Goal: Browse casually: Explore the website without a specific task or goal

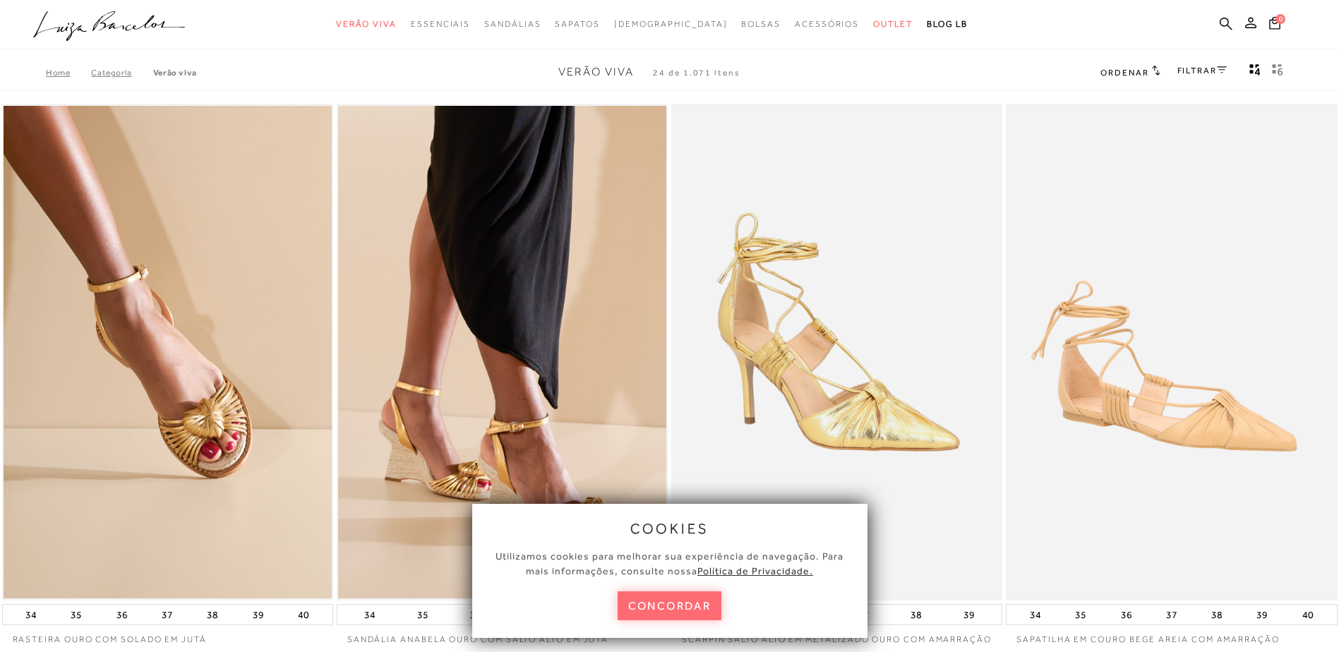
click at [689, 601] on button "concordar" at bounding box center [670, 606] width 105 height 29
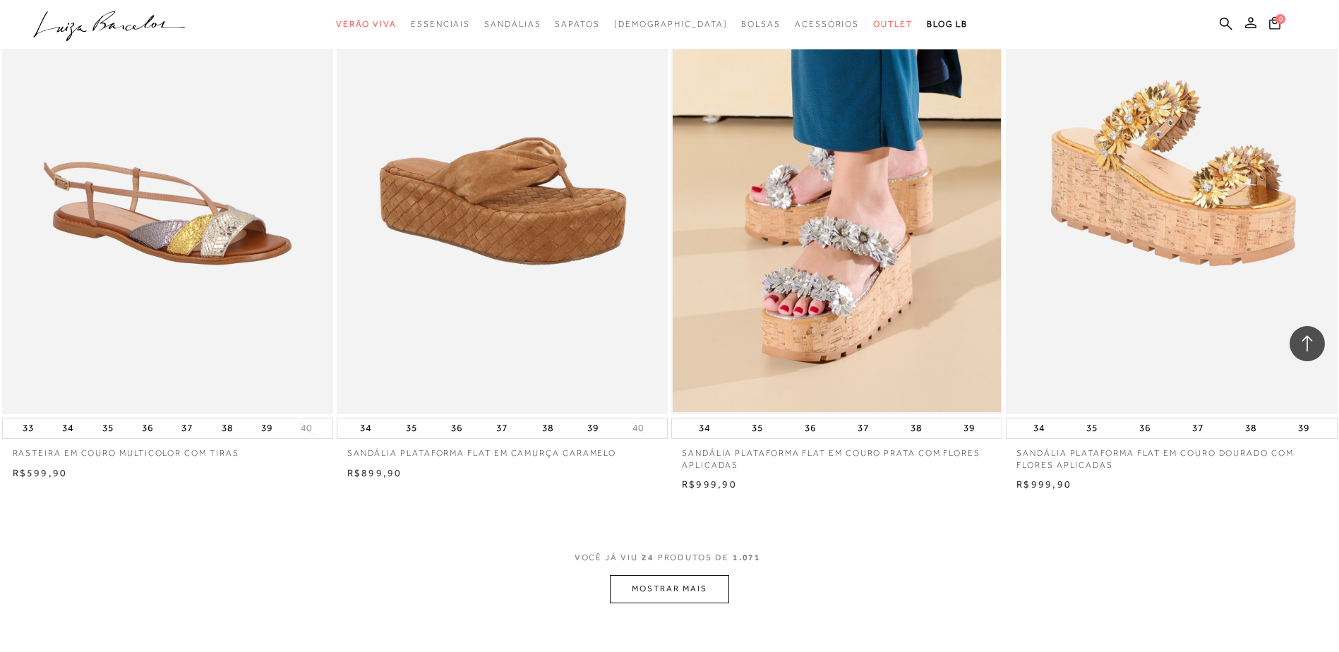
scroll to position [3319, 0]
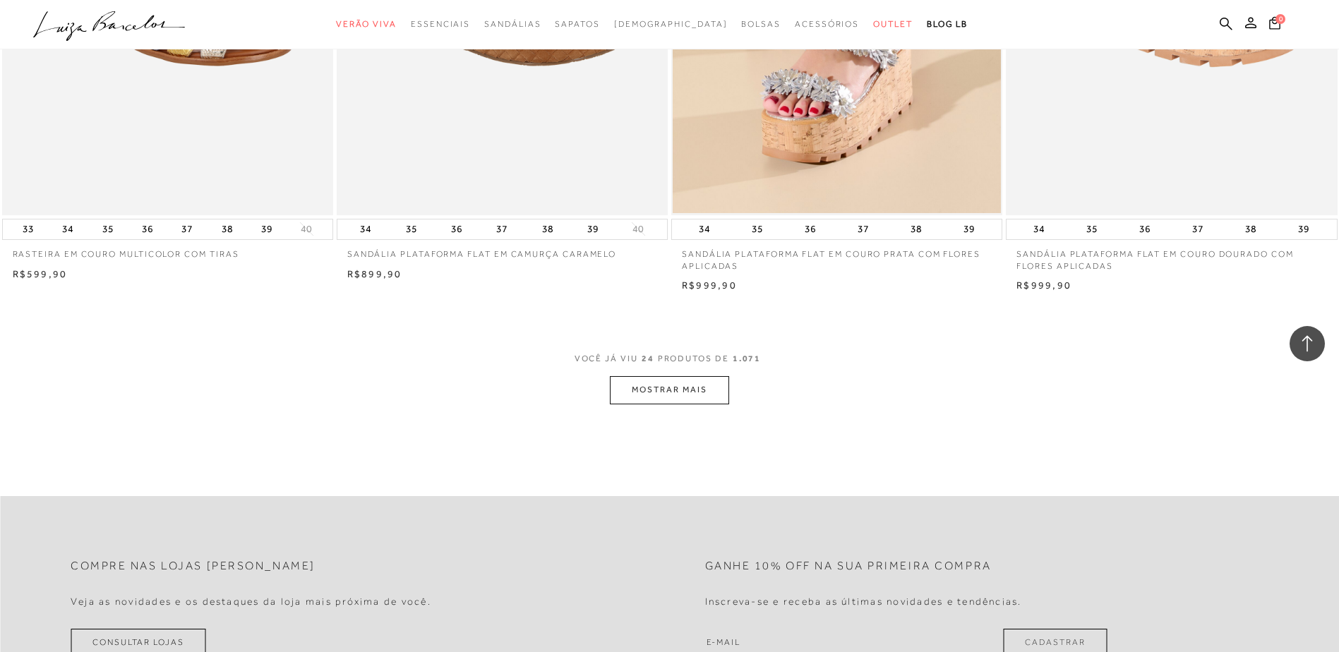
click at [628, 398] on button "MOSTRAR MAIS" at bounding box center [669, 390] width 119 height 28
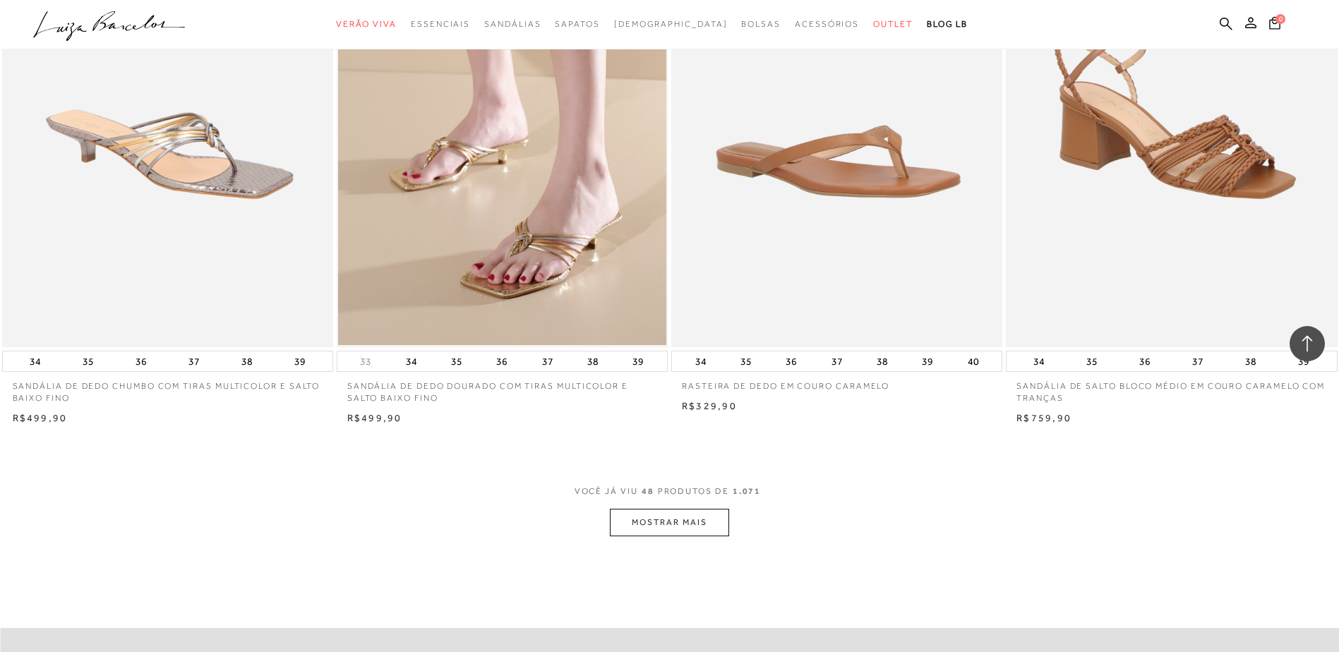
scroll to position [6920, 0]
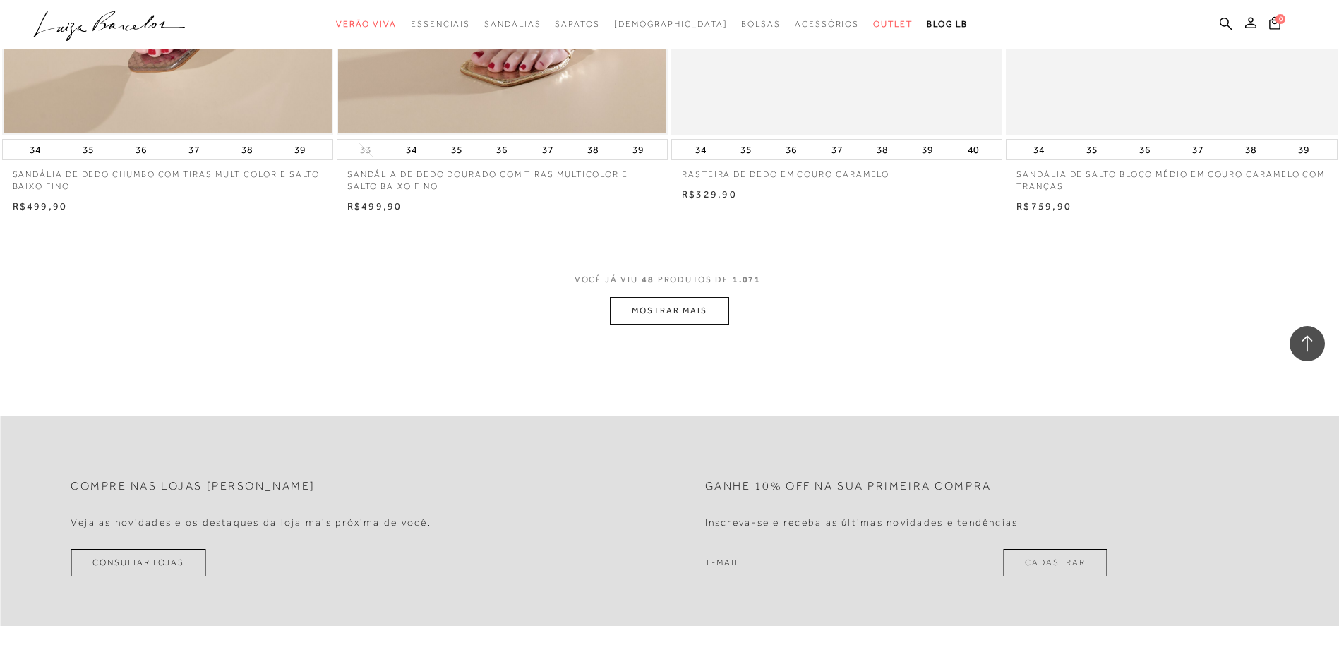
click at [681, 319] on button "MOSTRAR MAIS" at bounding box center [669, 311] width 119 height 28
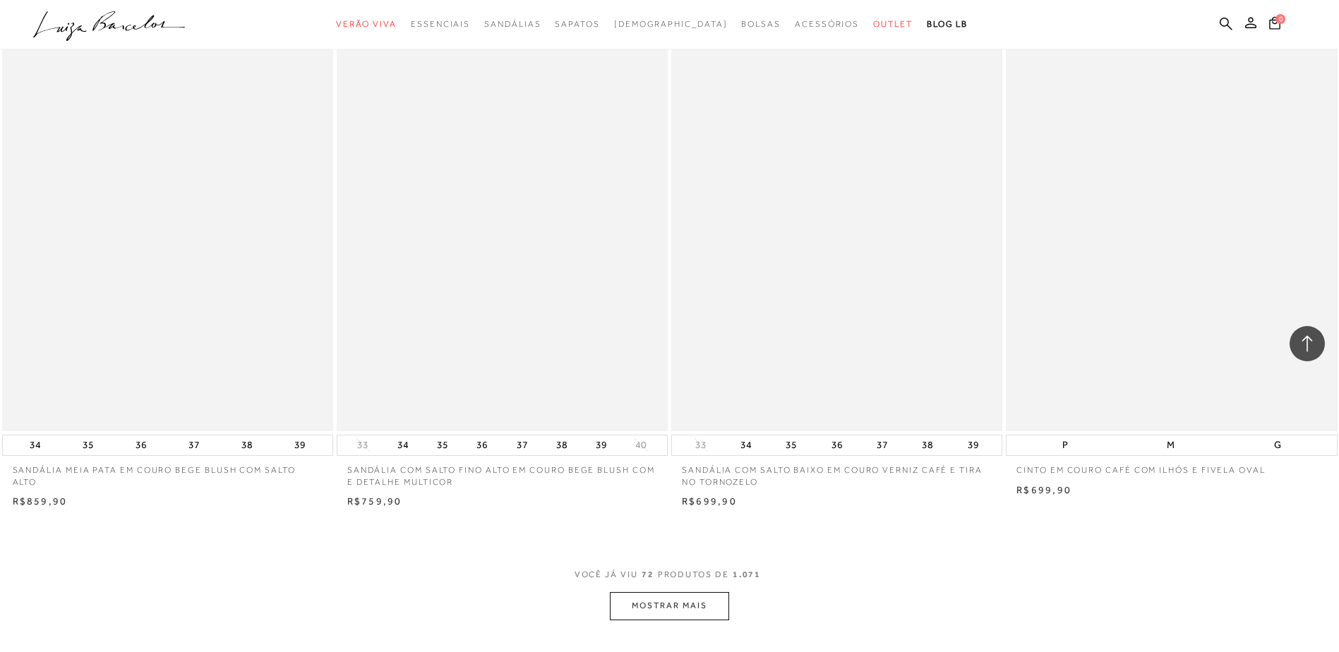
scroll to position [10238, 0]
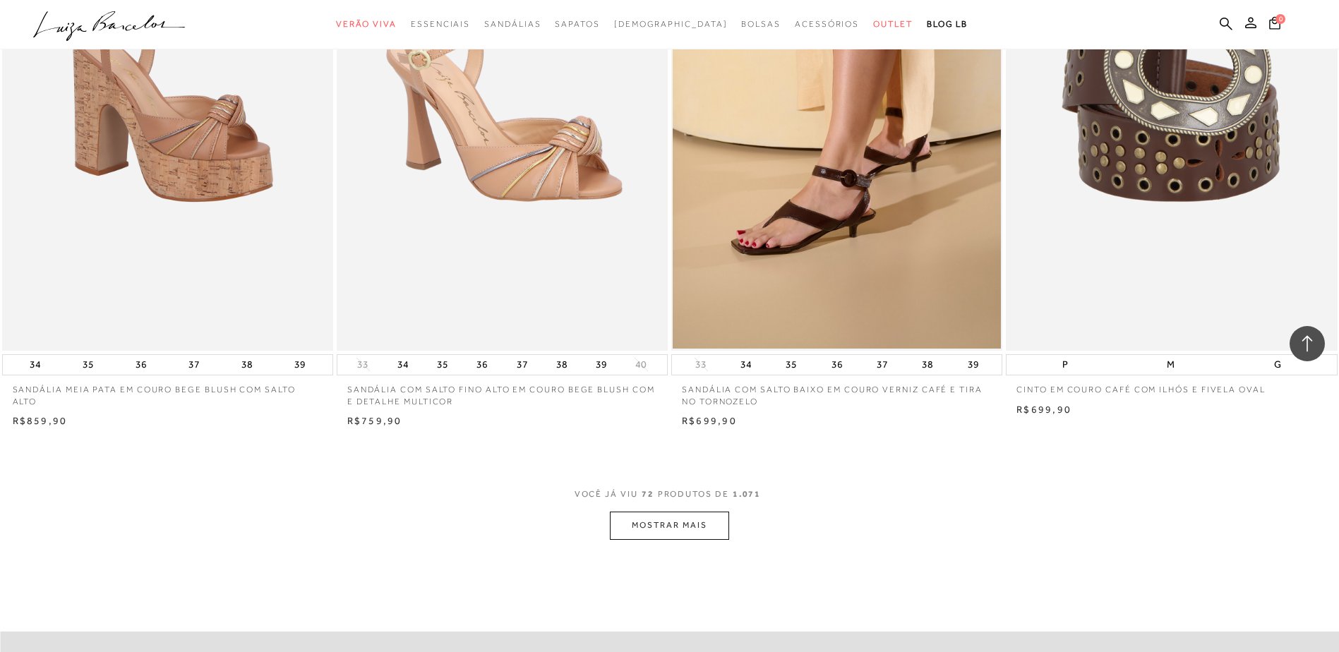
click at [705, 530] on button "MOSTRAR MAIS" at bounding box center [669, 526] width 119 height 28
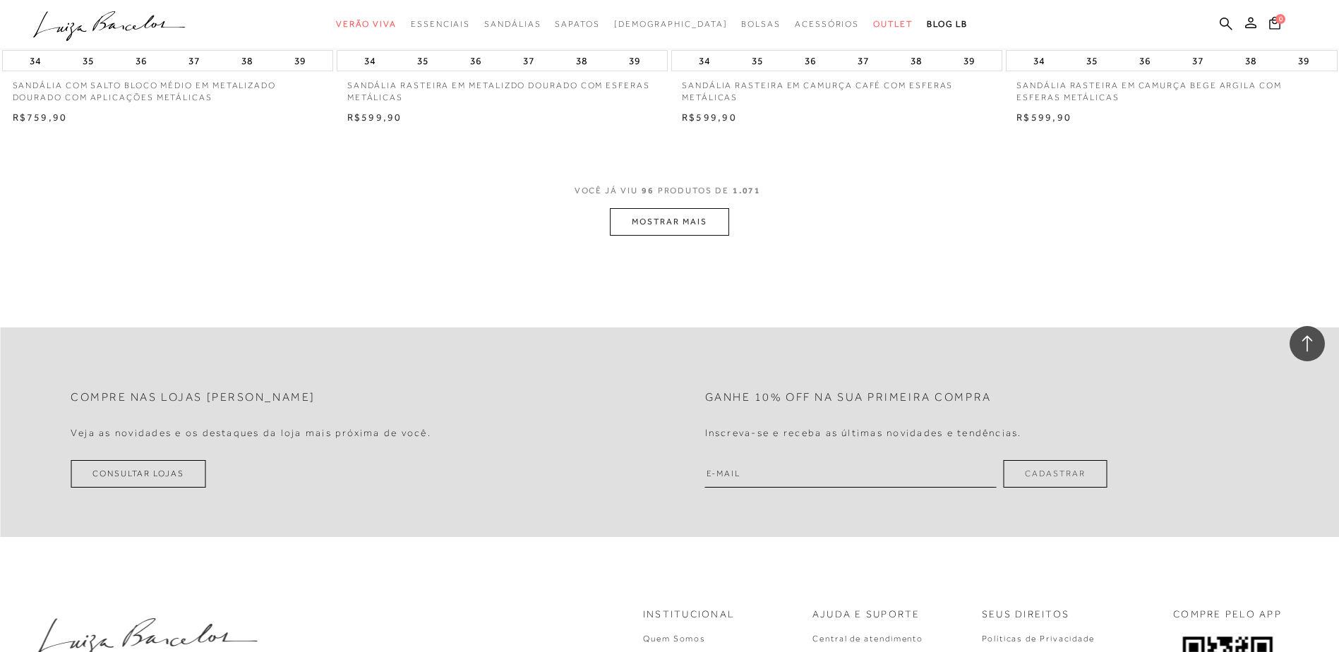
scroll to position [14122, 0]
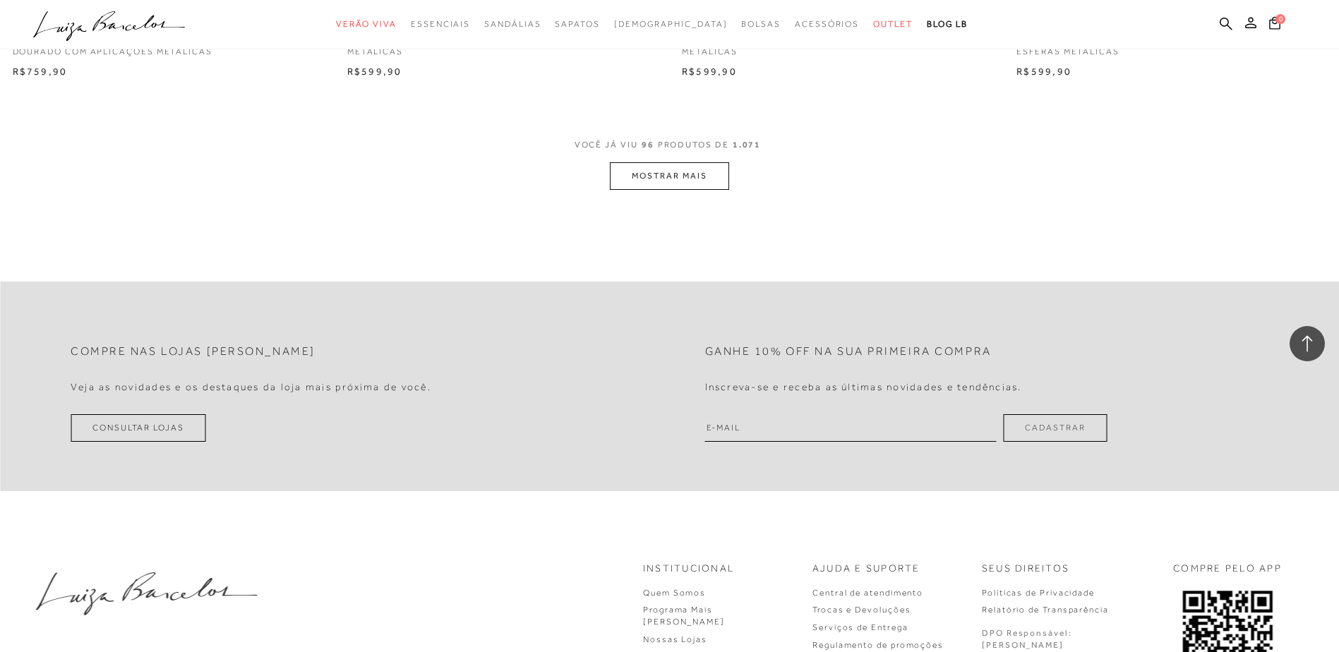
click at [625, 189] on button "MOSTRAR MAIS" at bounding box center [669, 176] width 119 height 28
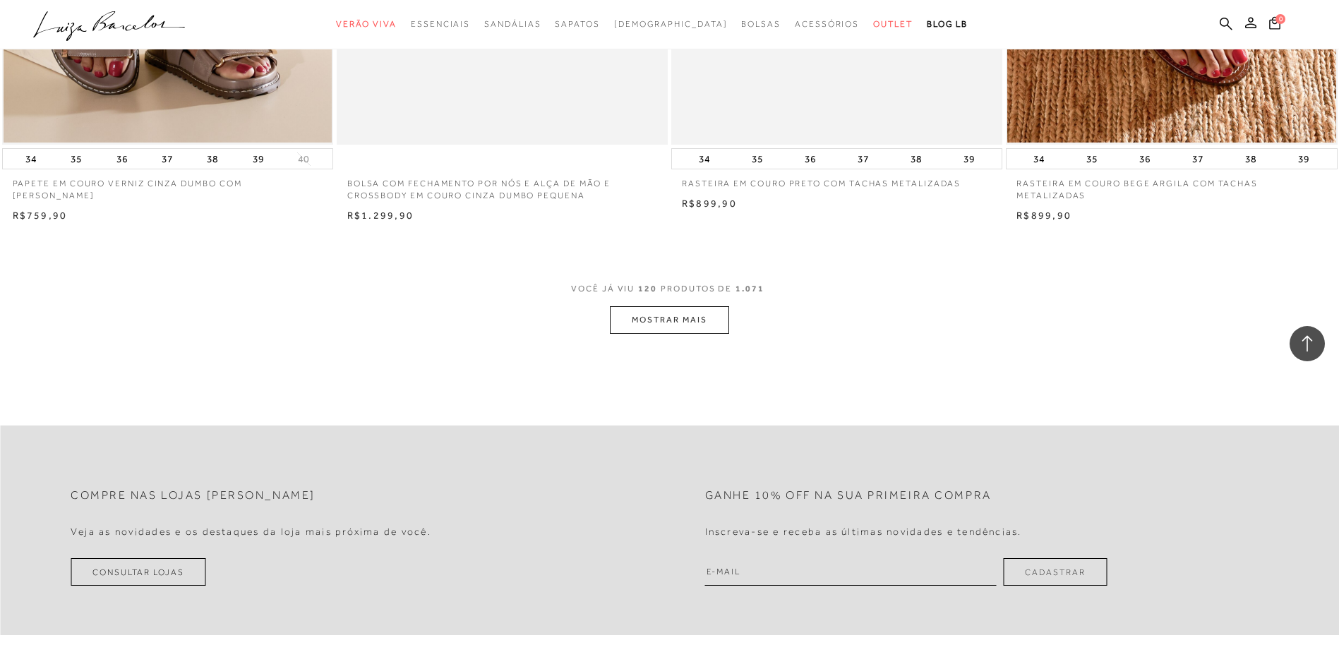
scroll to position [17582, 0]
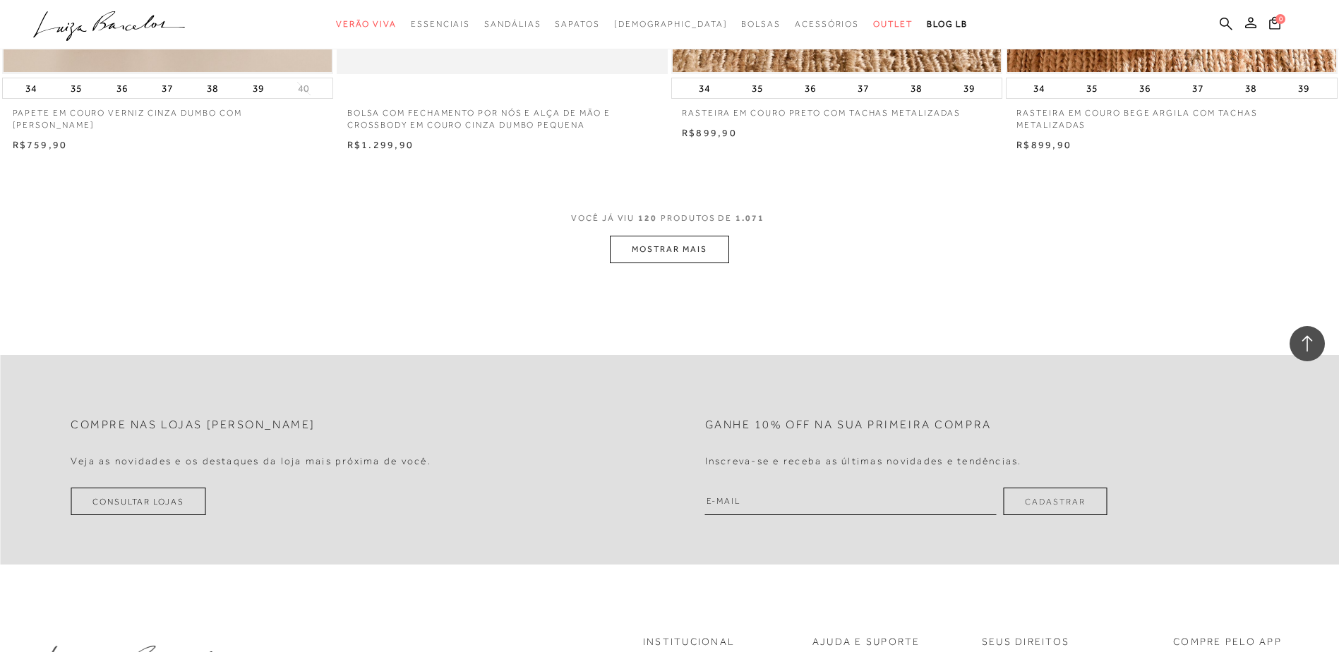
click at [691, 263] on button "MOSTRAR MAIS" at bounding box center [669, 250] width 119 height 28
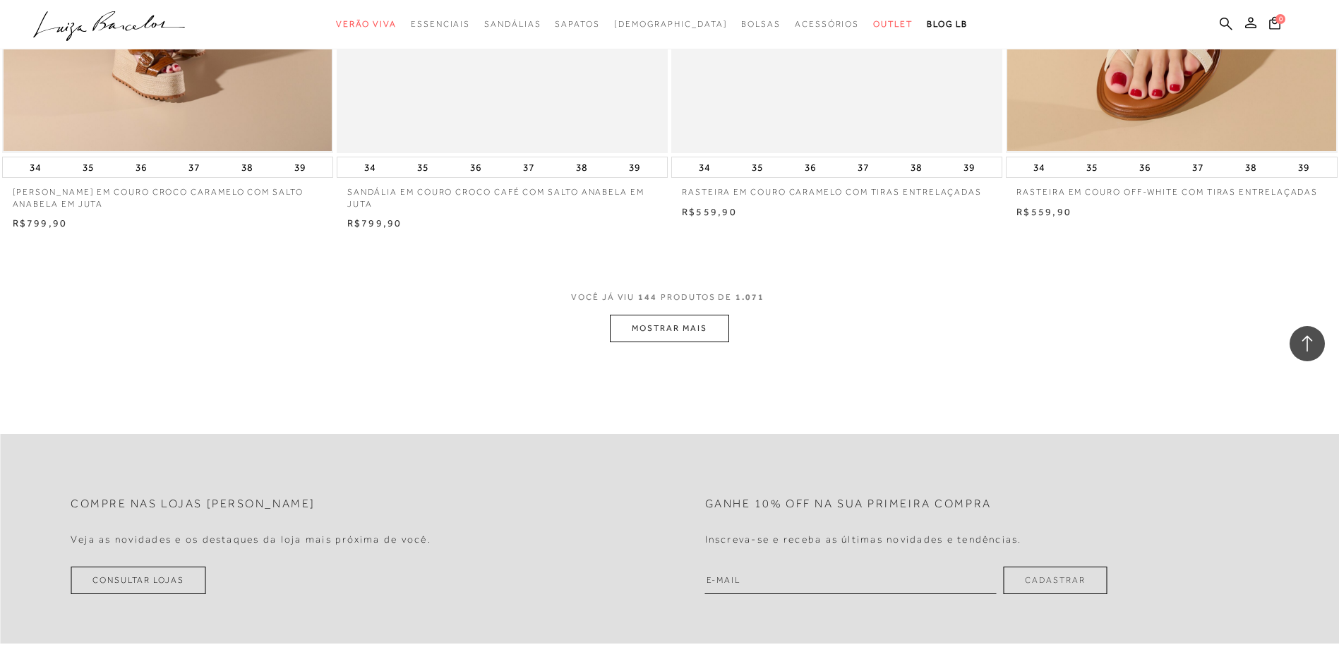
scroll to position [21041, 0]
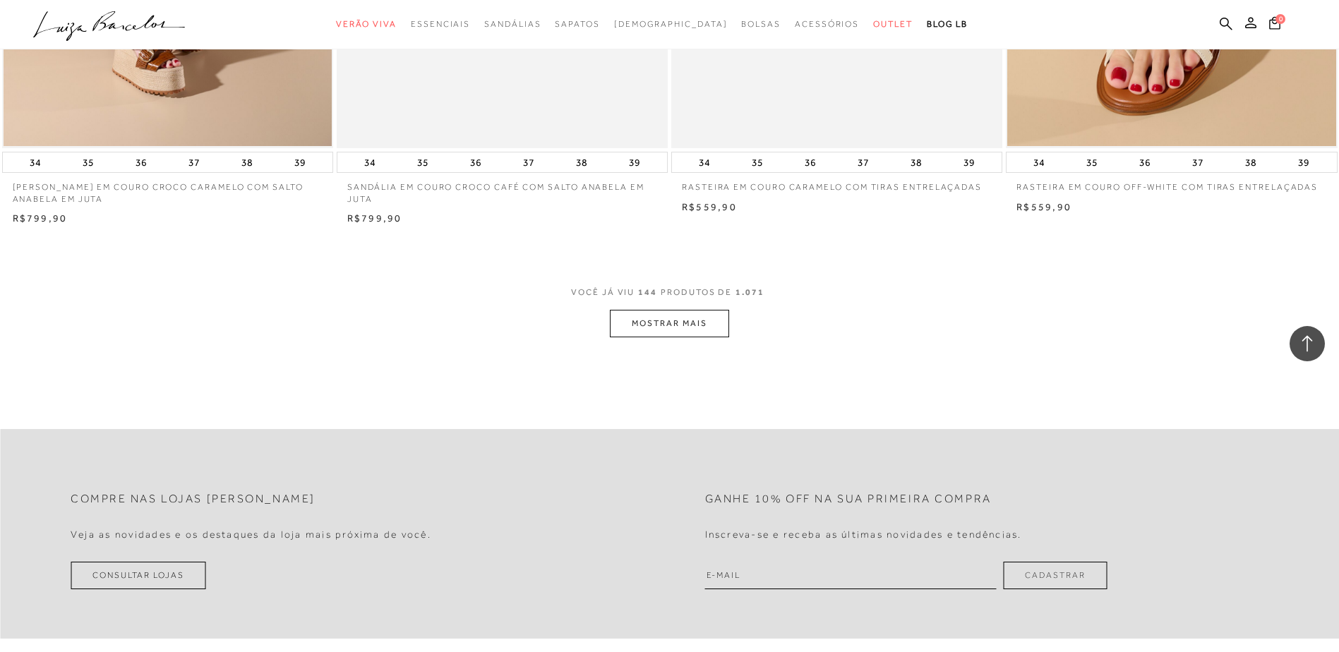
click at [640, 330] on button "MOSTRAR MAIS" at bounding box center [669, 324] width 119 height 28
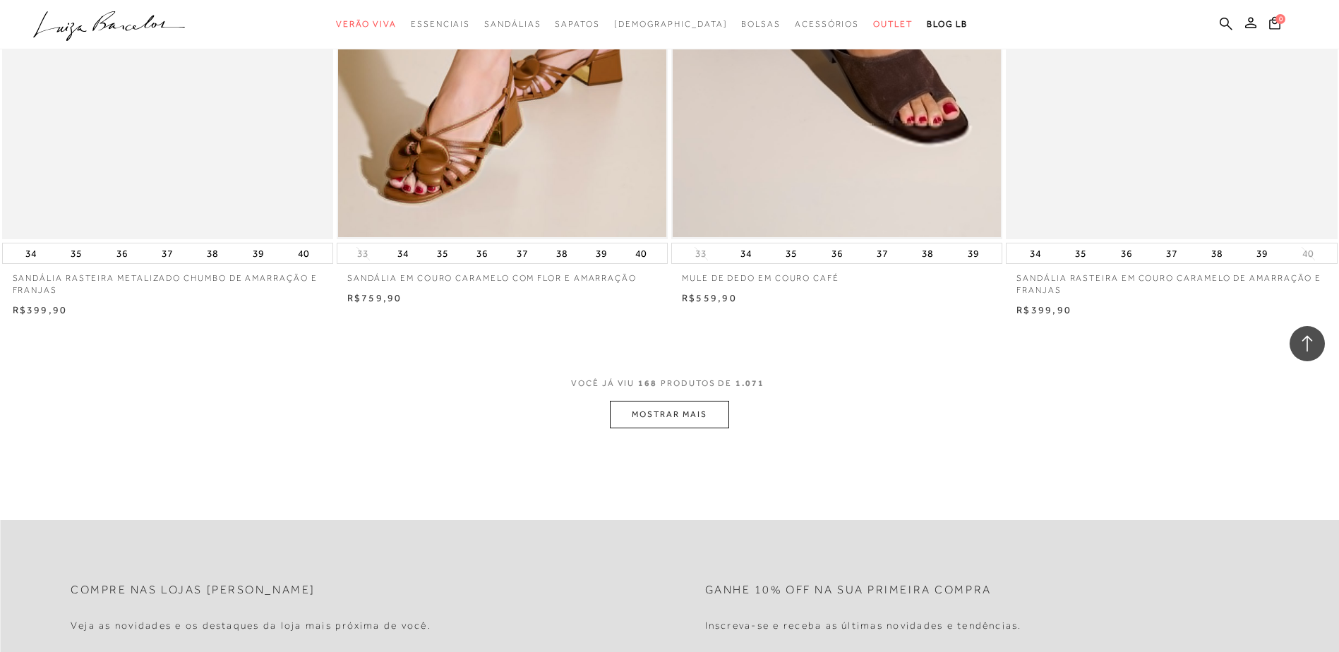
scroll to position [24572, 0]
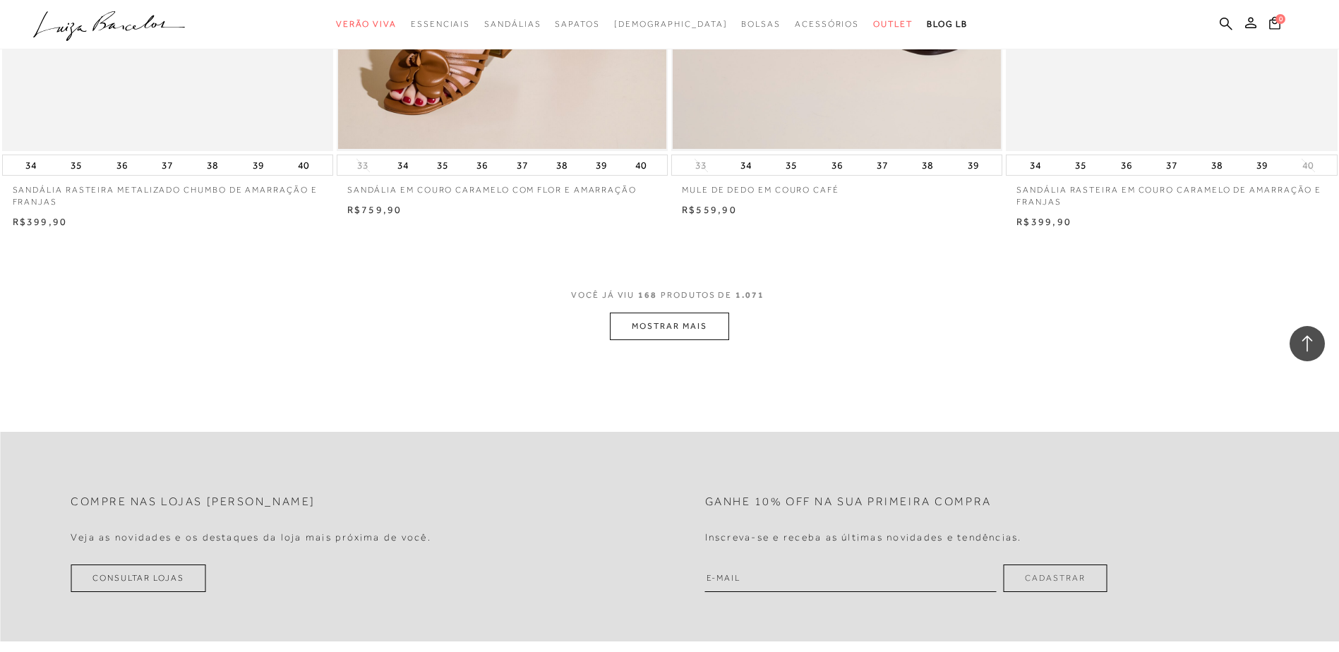
click at [646, 340] on button "MOSTRAR MAIS" at bounding box center [669, 327] width 119 height 28
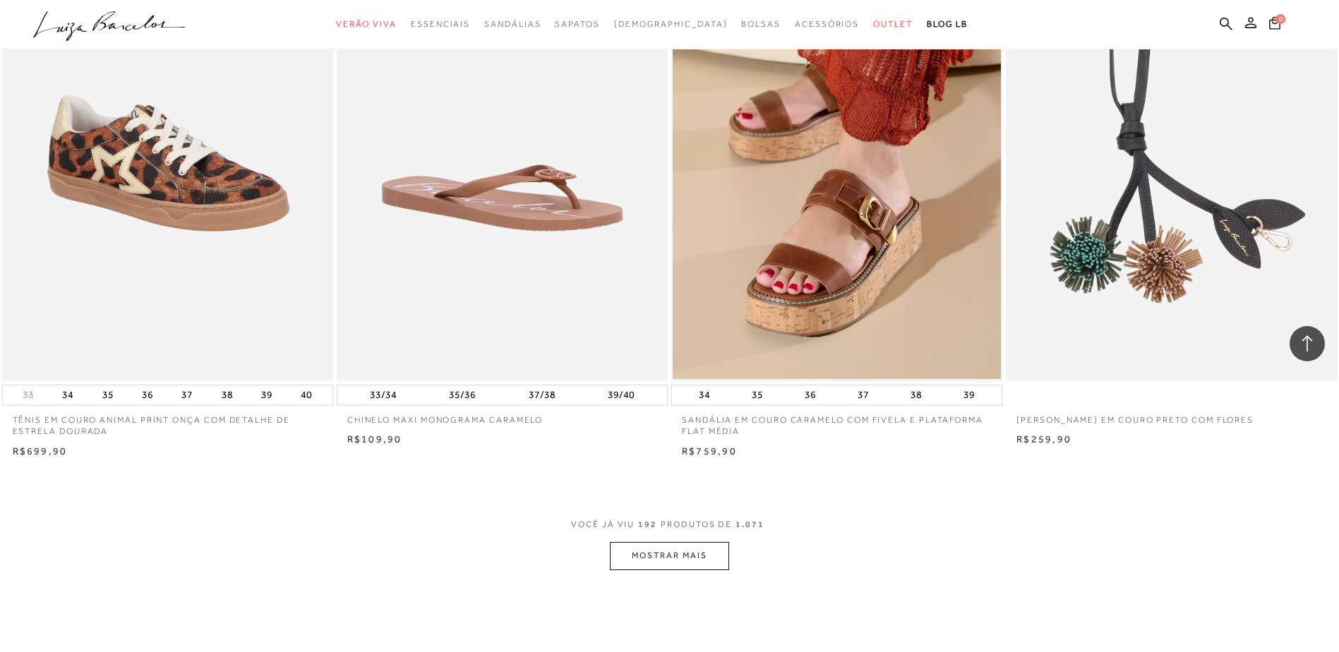
scroll to position [27891, 0]
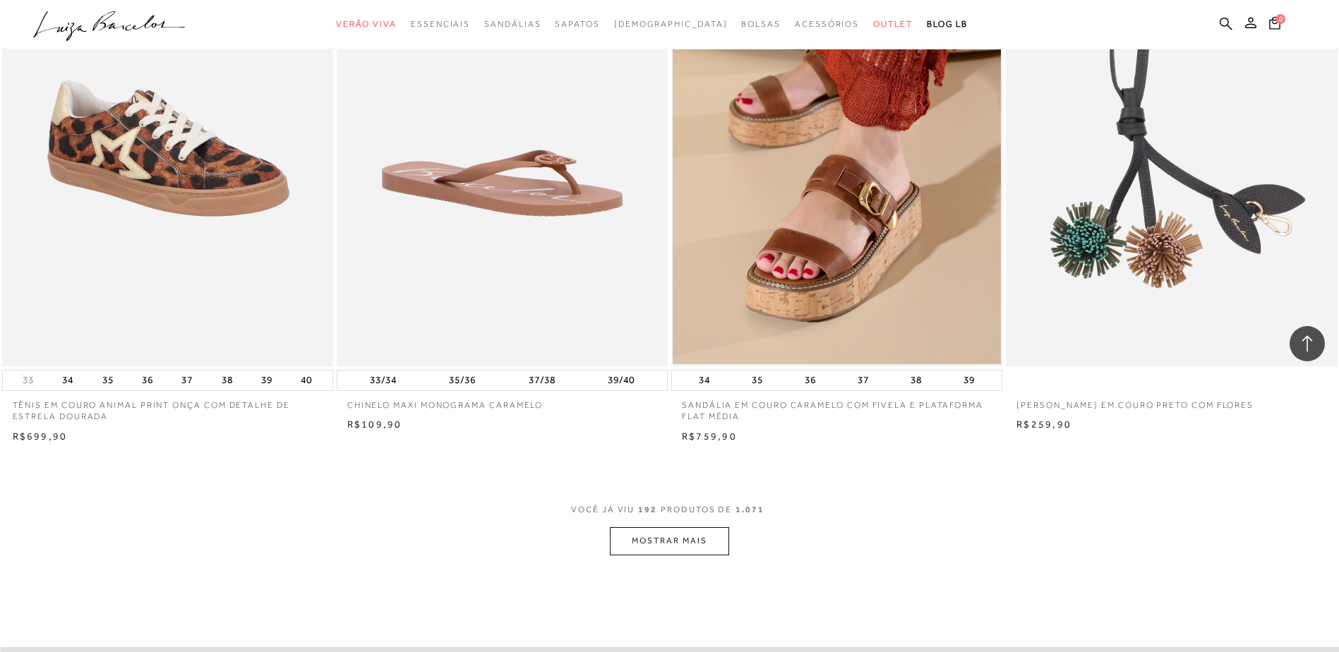
click at [667, 555] on button "MOSTRAR MAIS" at bounding box center [669, 541] width 119 height 28
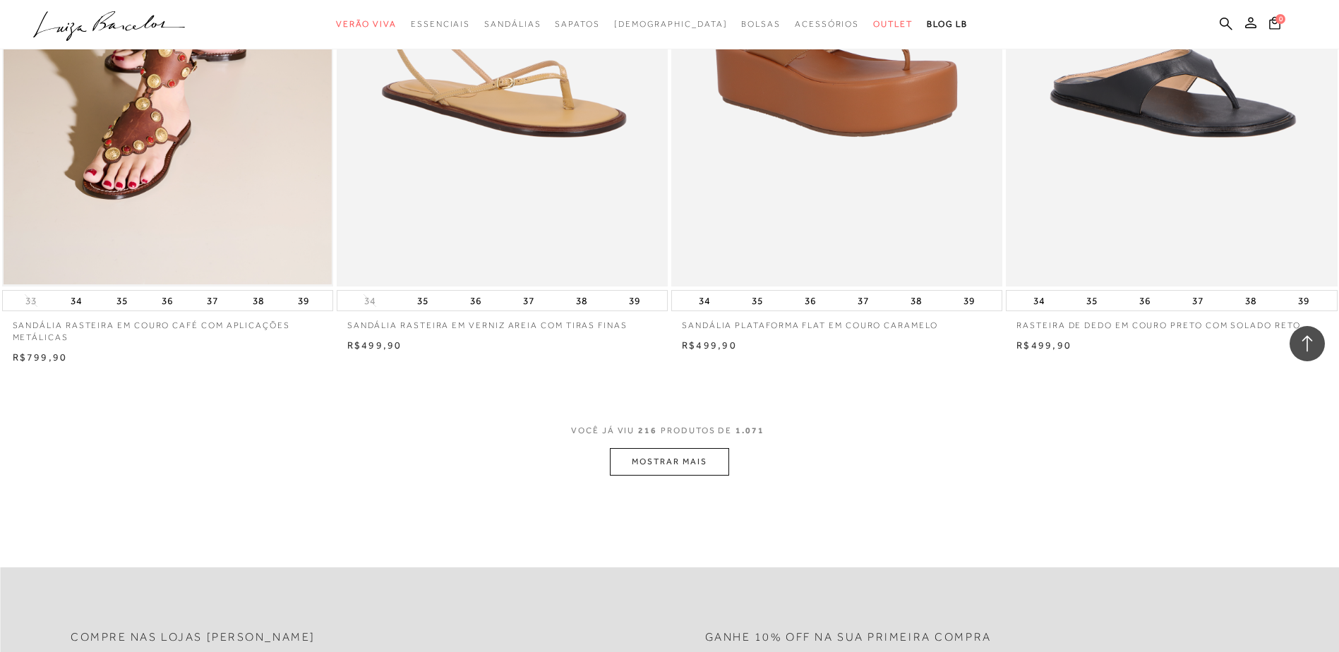
scroll to position [31633, 0]
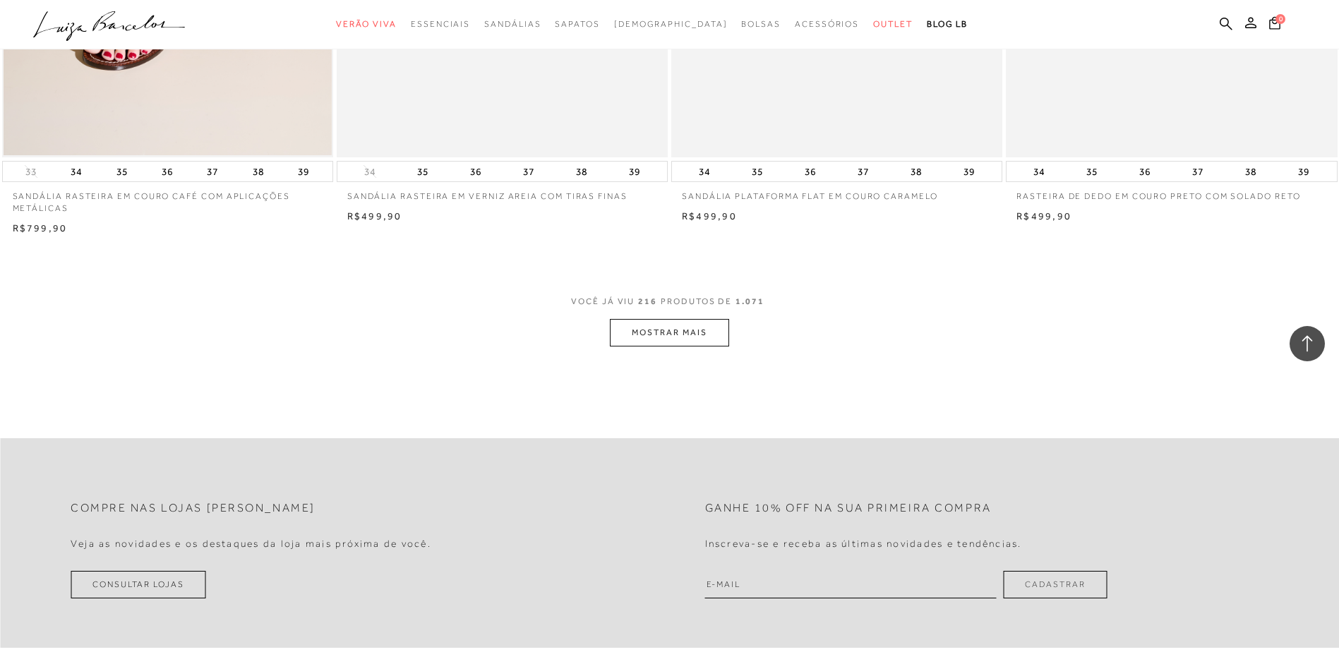
click at [675, 347] on button "MOSTRAR MAIS" at bounding box center [669, 333] width 119 height 28
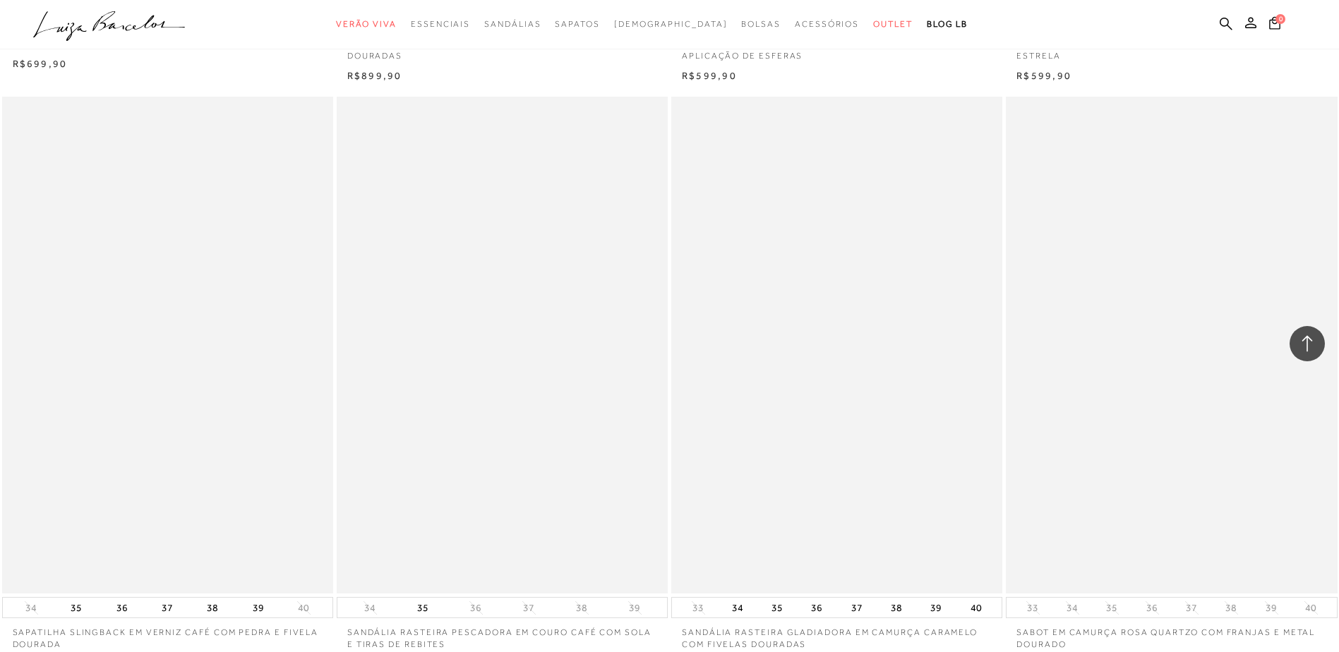
scroll to position [35163, 0]
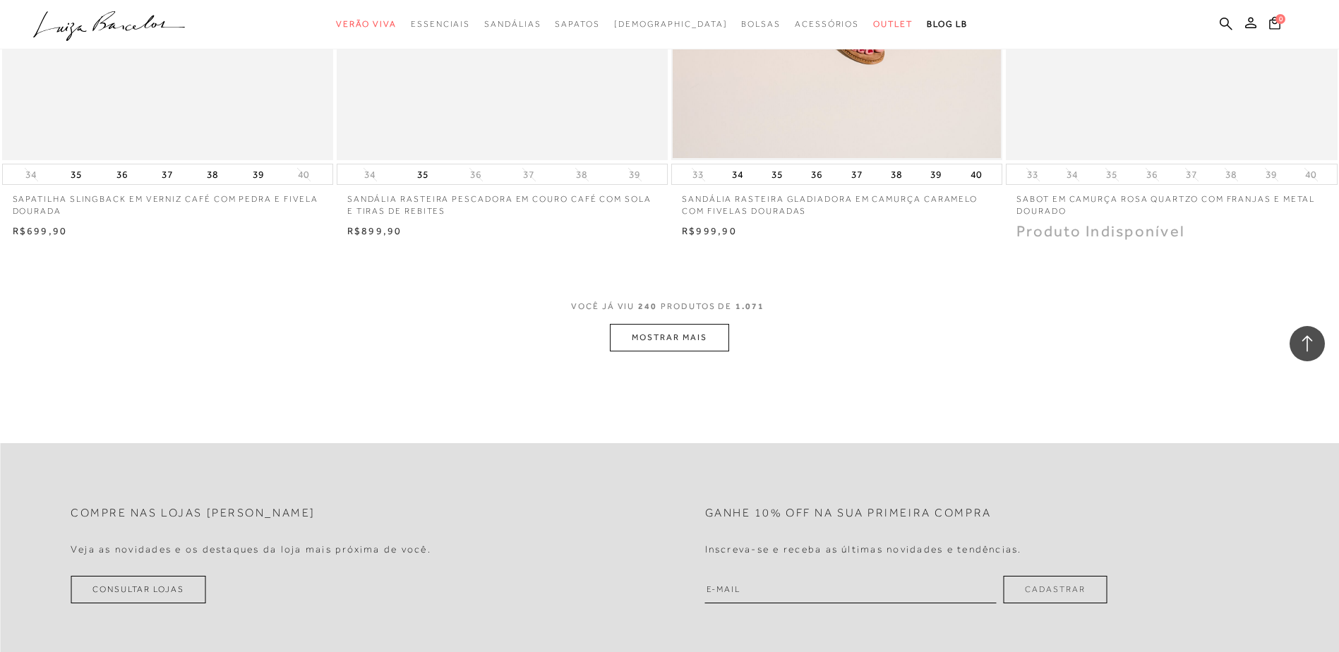
click at [687, 352] on button "MOSTRAR MAIS" at bounding box center [669, 338] width 119 height 28
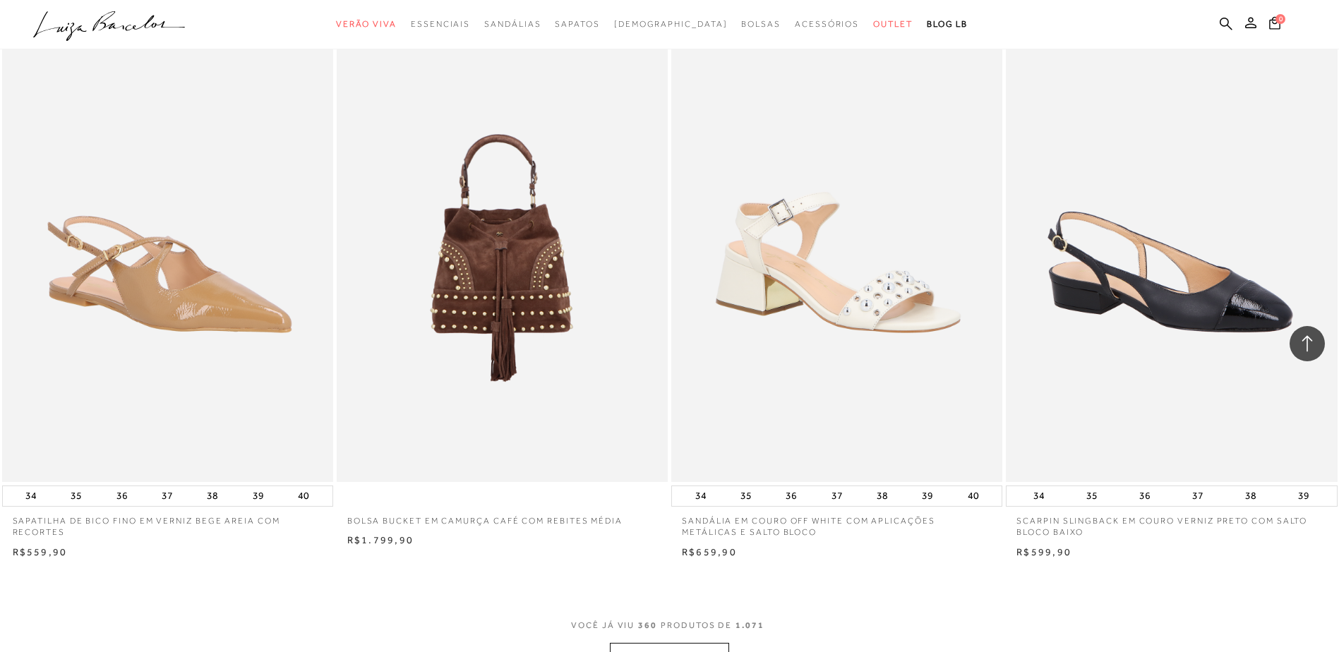
scroll to position [52745, 0]
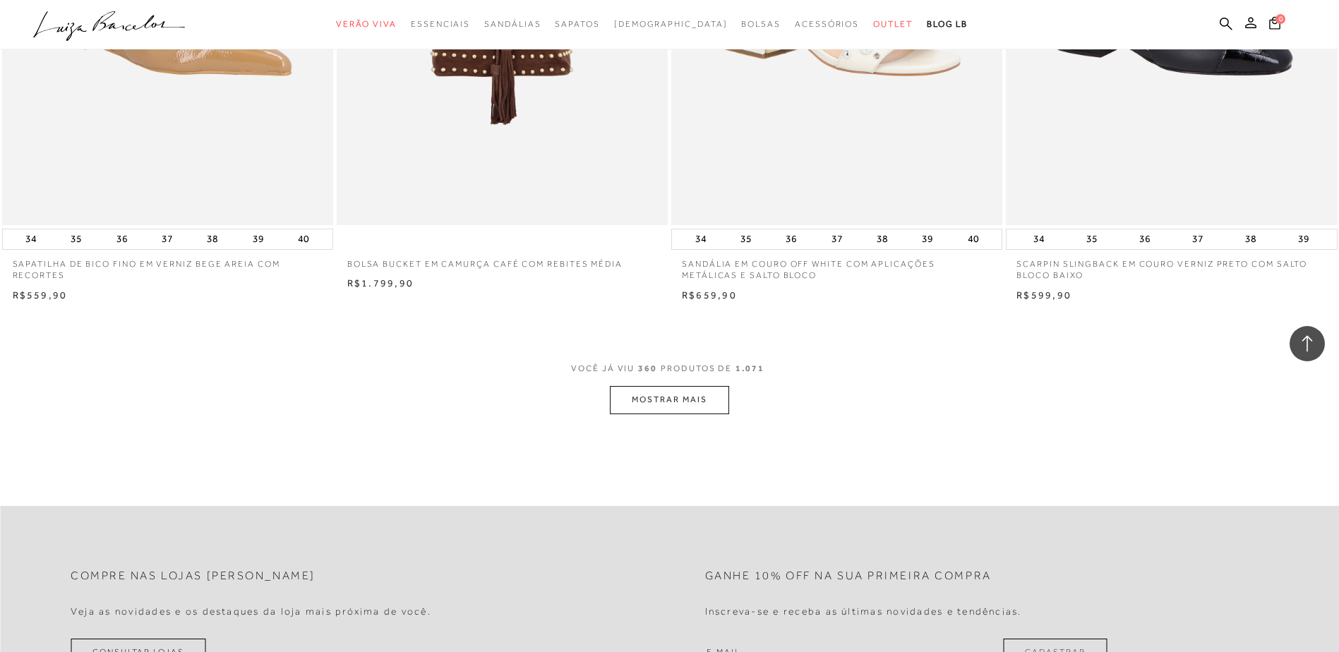
click at [657, 402] on button "MOSTRAR MAIS" at bounding box center [669, 400] width 119 height 28
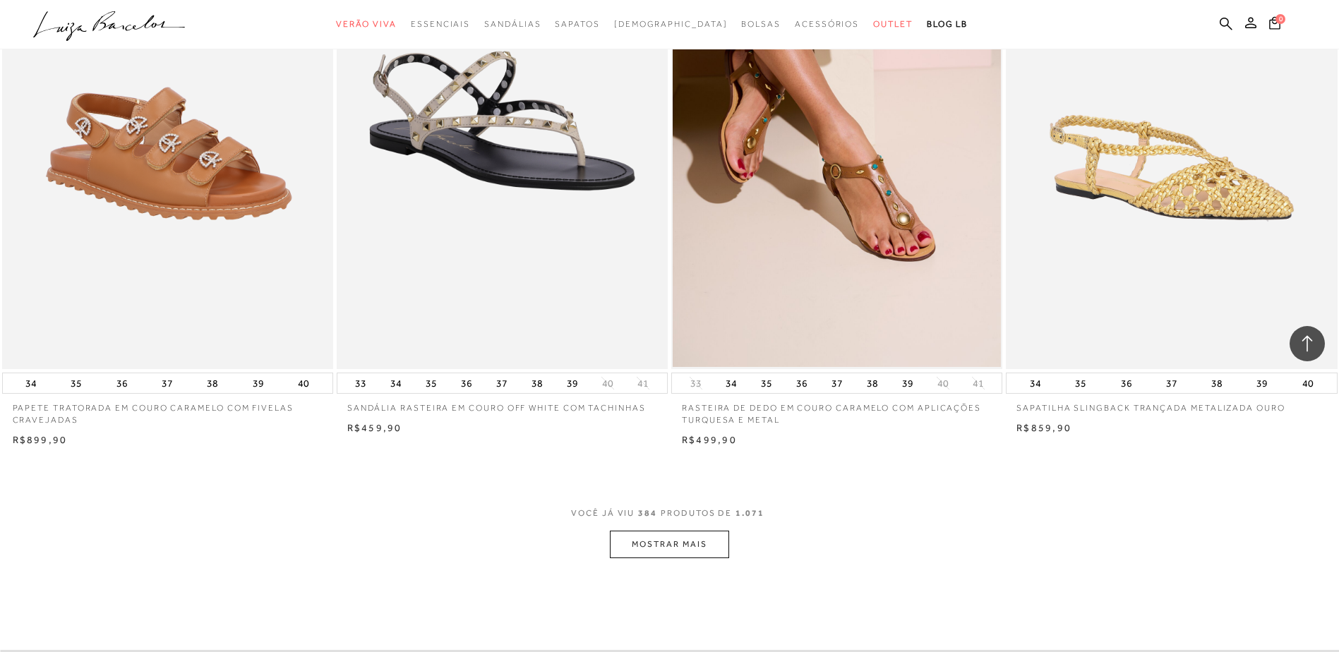
scroll to position [56205, 0]
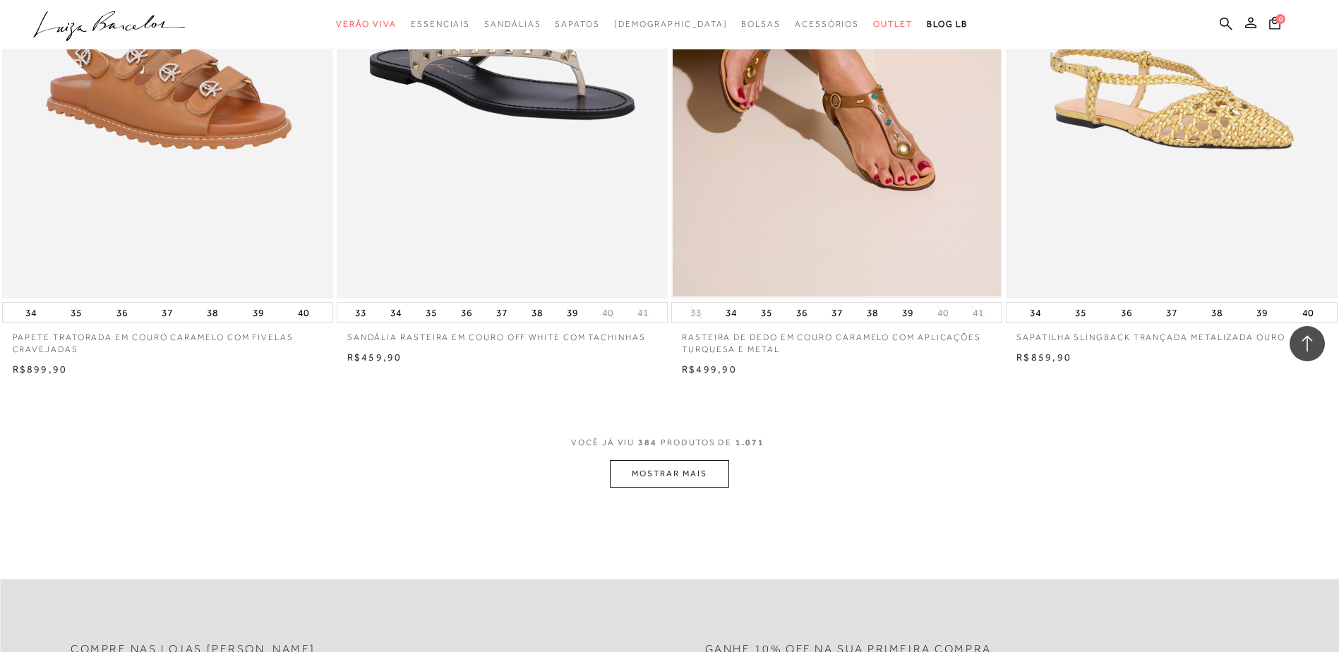
click at [715, 480] on button "MOSTRAR MAIS" at bounding box center [669, 474] width 119 height 28
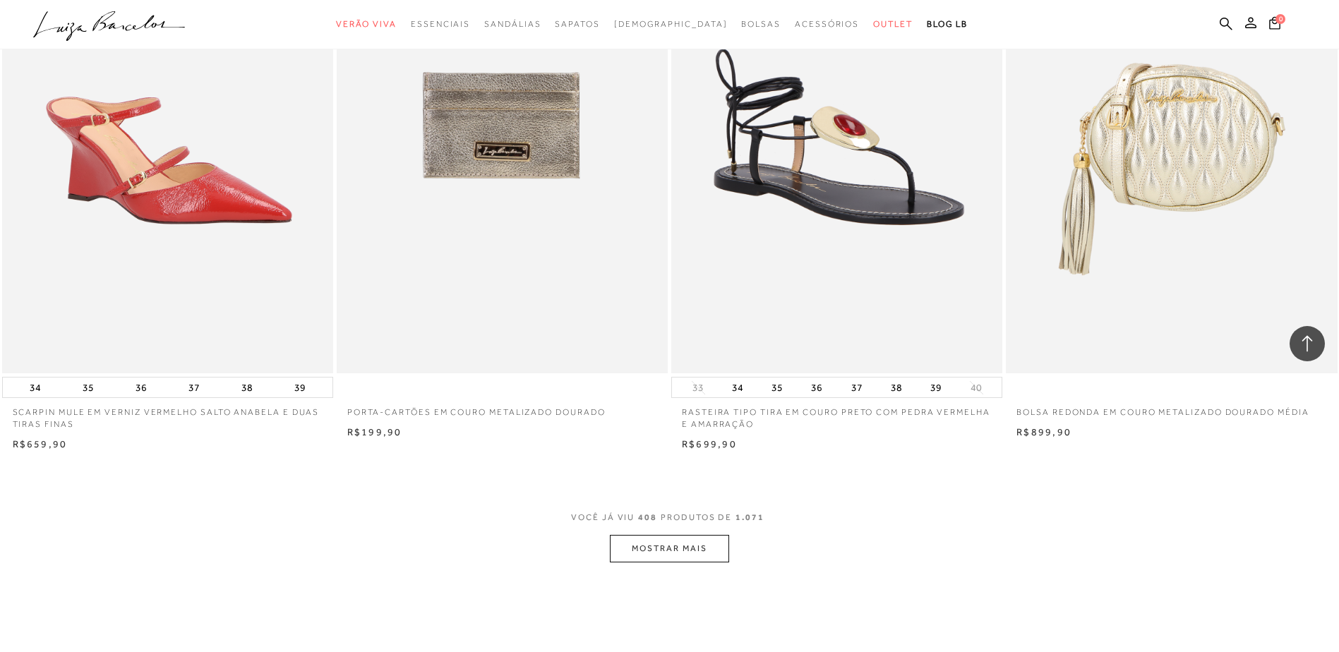
scroll to position [59665, 0]
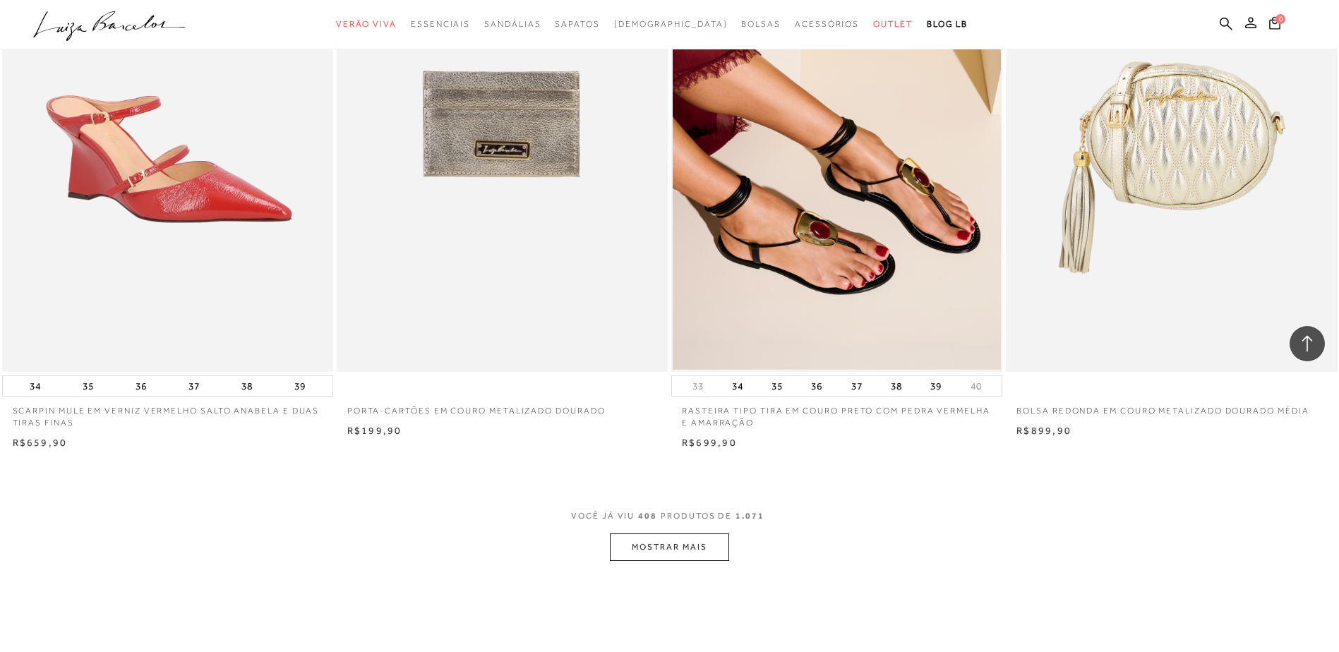
click at [695, 561] on button "MOSTRAR MAIS" at bounding box center [669, 548] width 119 height 28
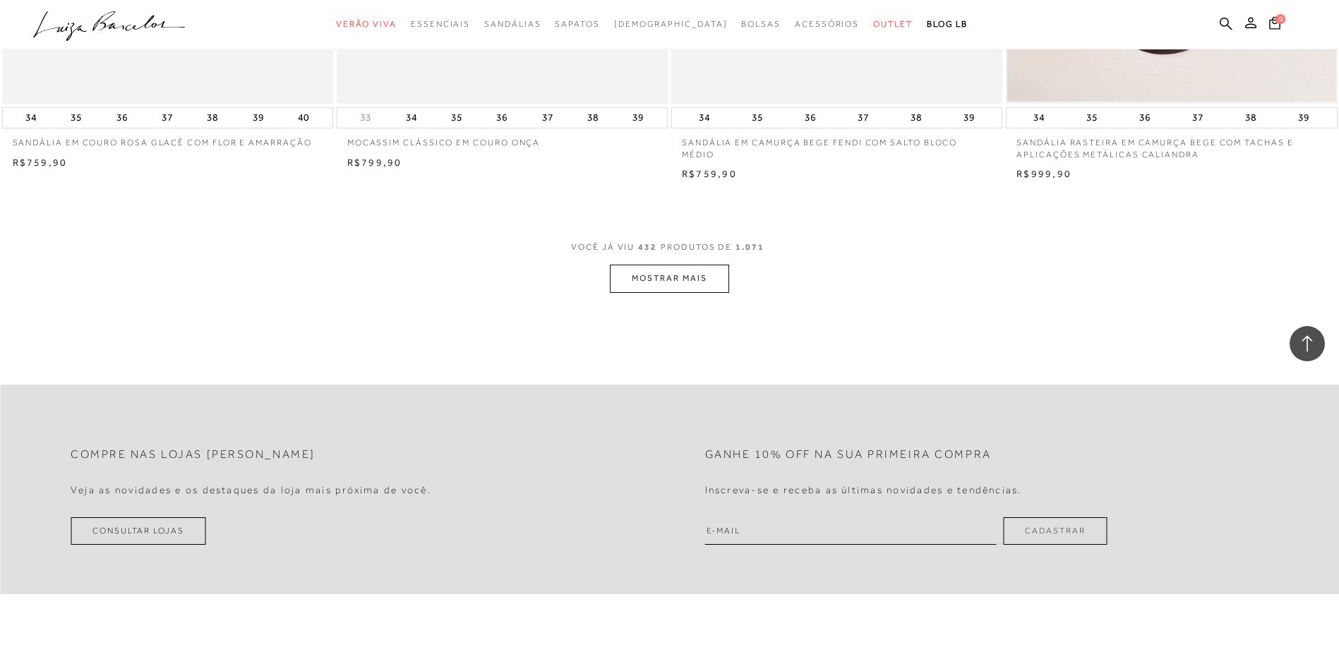
scroll to position [63477, 0]
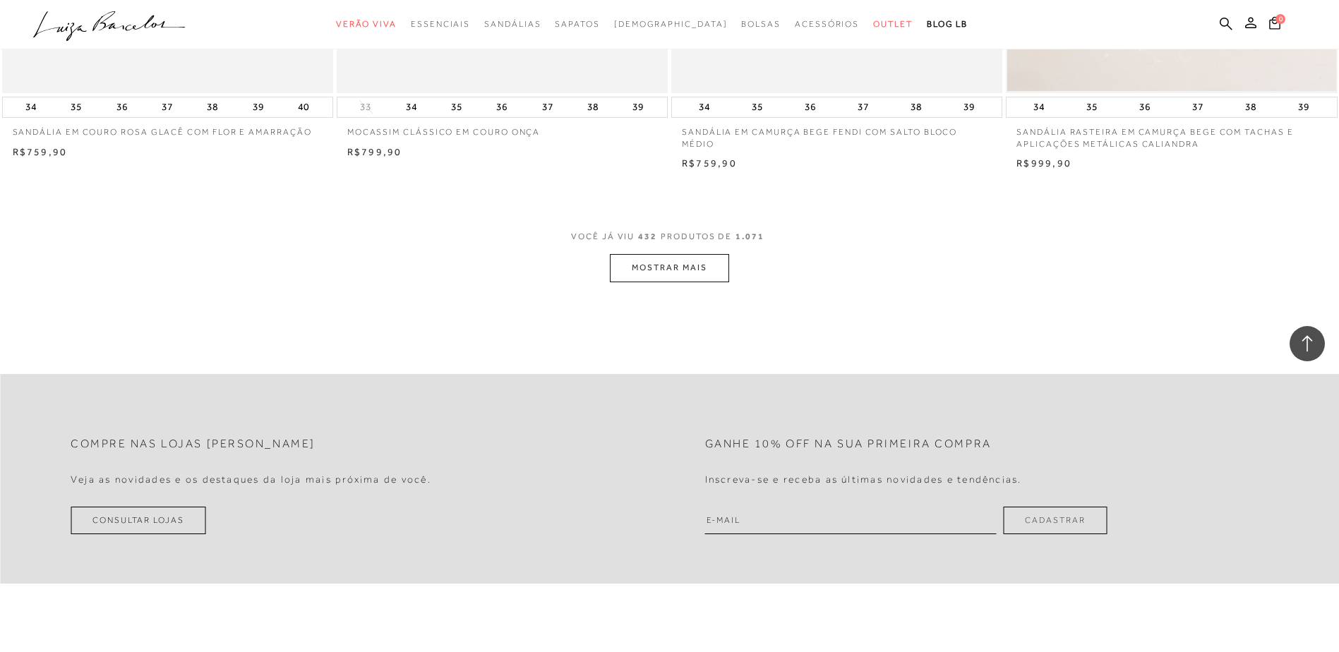
click at [671, 282] on button "MOSTRAR MAIS" at bounding box center [669, 268] width 119 height 28
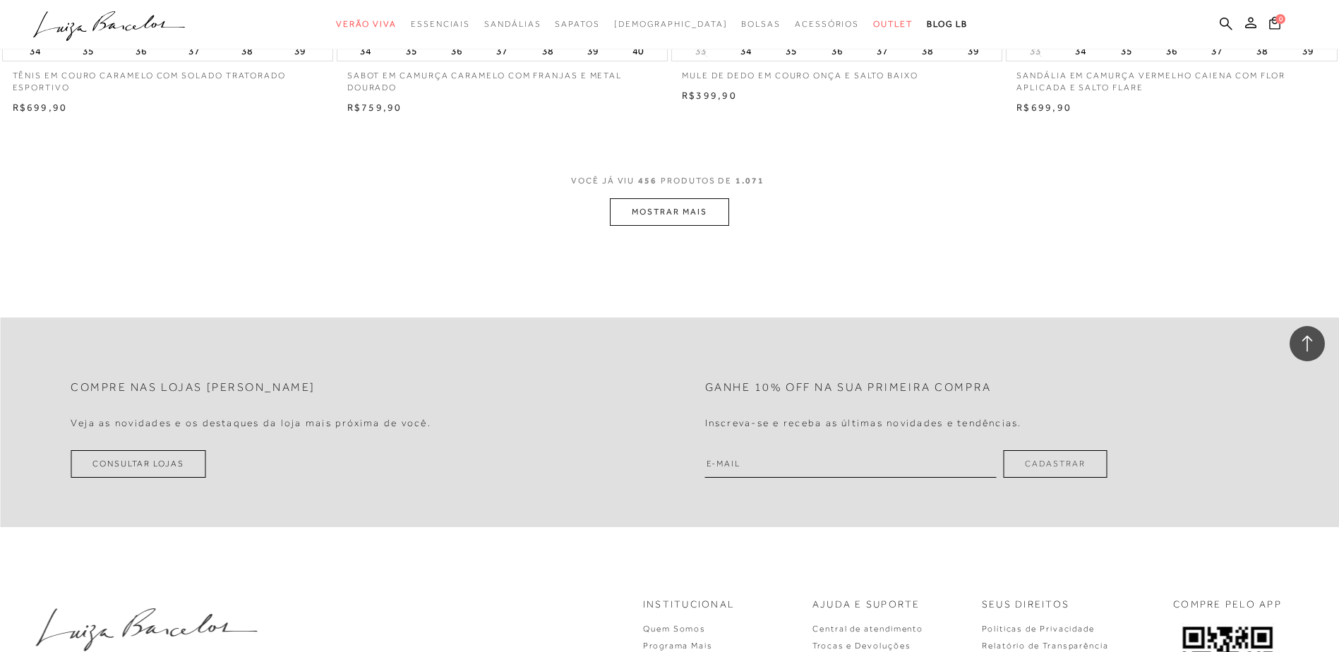
scroll to position [67078, 0]
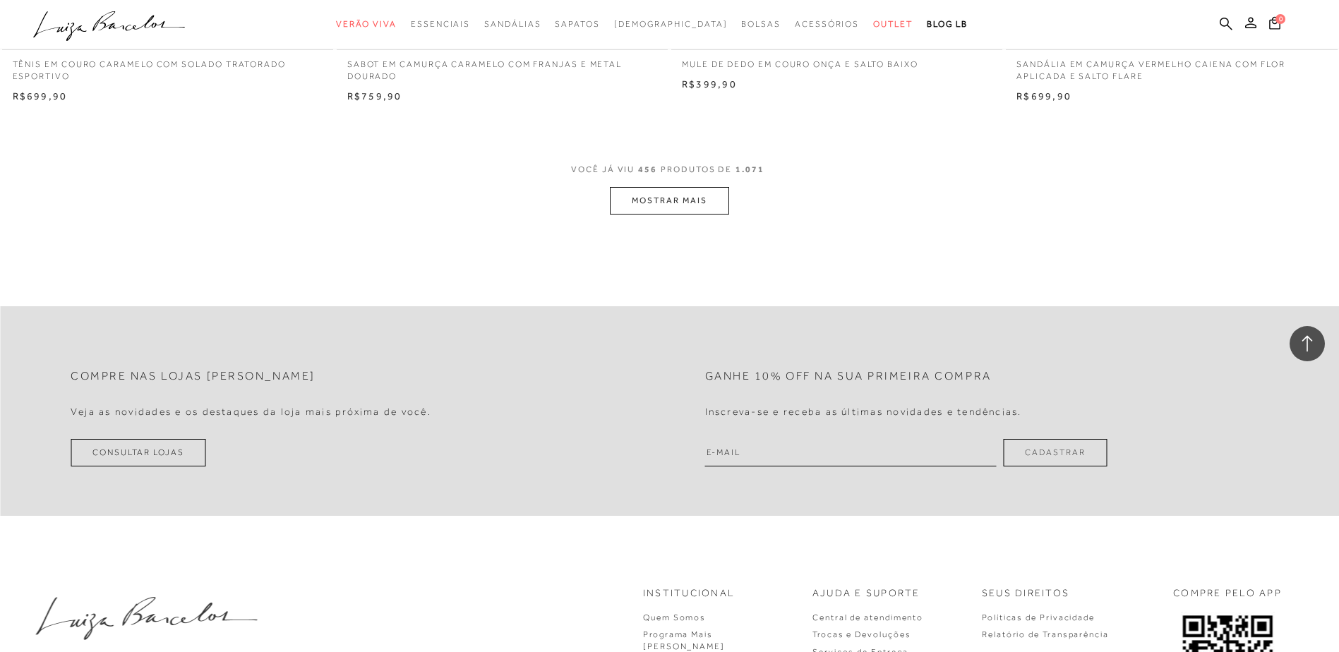
click at [681, 215] on button "MOSTRAR MAIS" at bounding box center [669, 201] width 119 height 28
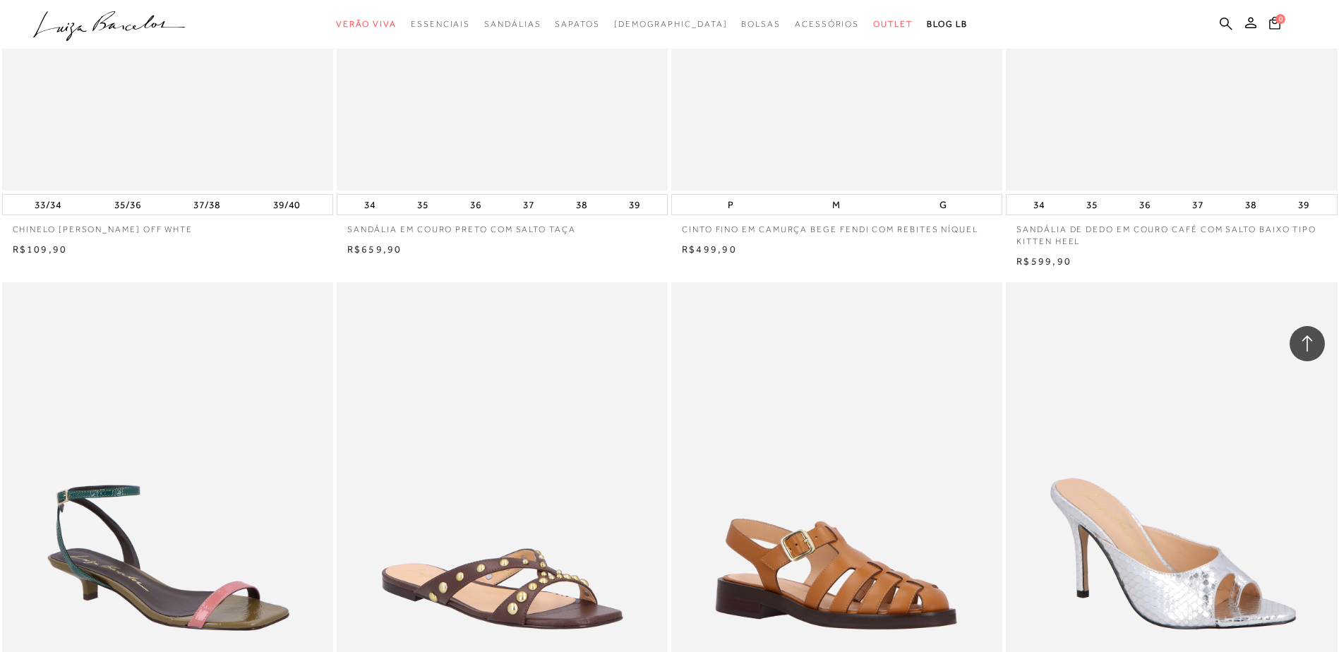
scroll to position [67290, 0]
